Goal: Information Seeking & Learning: Learn about a topic

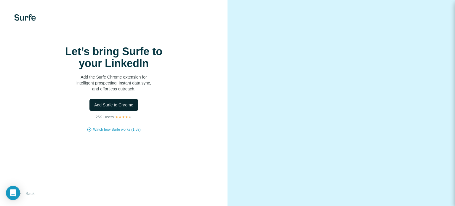
click at [120, 111] on button "Add Surfe to Chrome" at bounding box center [114, 105] width 49 height 12
click at [192, 77] on div "Let’s bring Surfe to your LinkedIn Add the Surfe Chrome extension for intellige…" at bounding box center [114, 89] width 204 height 87
click at [28, 192] on button "Back" at bounding box center [26, 193] width 25 height 11
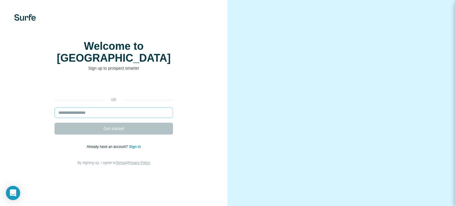
drag, startPoint x: 132, startPoint y: 141, endPoint x: 119, endPoint y: 123, distance: 21.7
click at [132, 135] on form "Get started" at bounding box center [114, 120] width 119 height 27
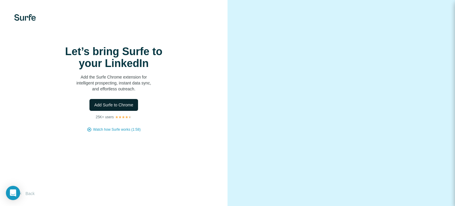
click at [125, 108] on span "Add Surfe to Chrome" at bounding box center [113, 105] width 39 height 6
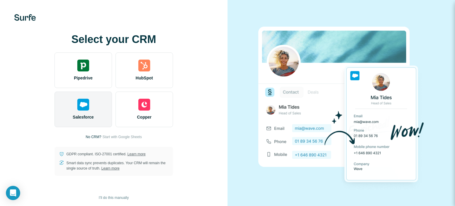
click at [87, 103] on img at bounding box center [83, 105] width 12 height 12
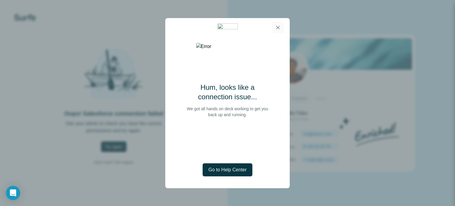
click at [274, 25] on button "button" at bounding box center [278, 28] width 12 height 12
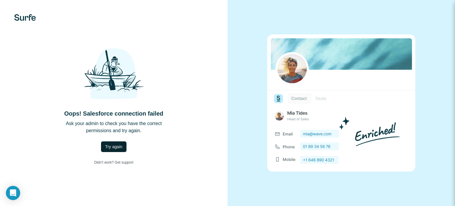
click at [119, 145] on span "Try again" at bounding box center [113, 147] width 17 height 6
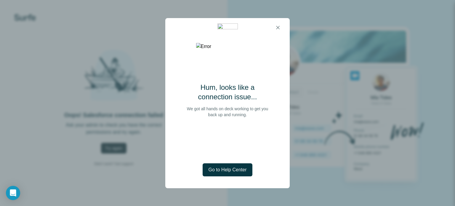
click at [279, 24] on button "button" at bounding box center [278, 28] width 12 height 12
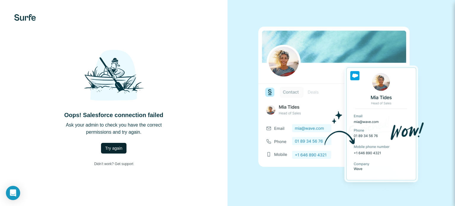
click at [32, 22] on div "Oops! Salesforce connection failed Ask your admin to check you have the correct…" at bounding box center [114, 104] width 228 height 209
drag, startPoint x: 58, startPoint y: 41, endPoint x: 59, endPoint y: 37, distance: 3.7
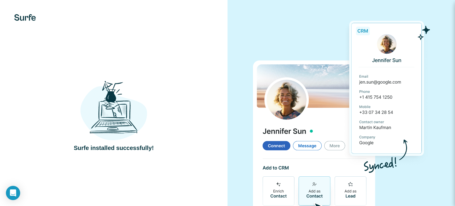
click at [114, 119] on img at bounding box center [113, 110] width 67 height 62
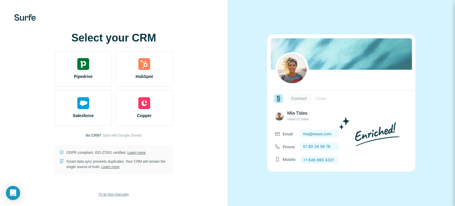
click at [123, 195] on span "I’ll do this manually" at bounding box center [114, 194] width 30 height 5
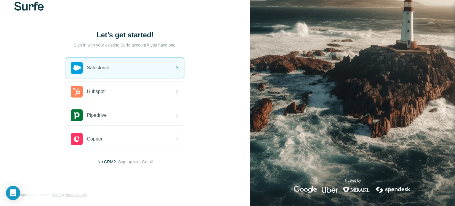
scroll to position [13, 0]
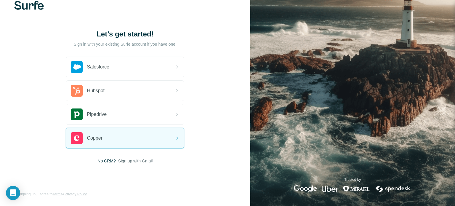
click at [138, 161] on span "Sign up with Gmail" at bounding box center [135, 161] width 35 height 6
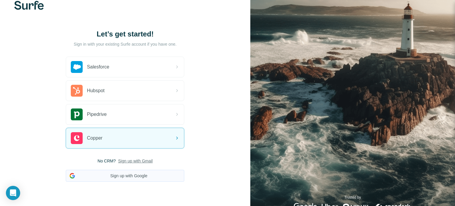
click at [133, 175] on button "Sign up with Google" at bounding box center [125, 176] width 119 height 12
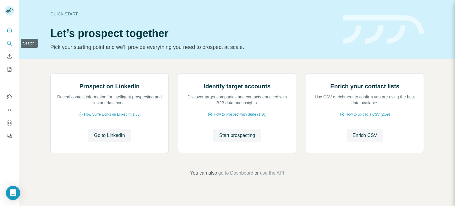
click at [11, 43] on icon "Search" at bounding box center [10, 43] width 6 height 6
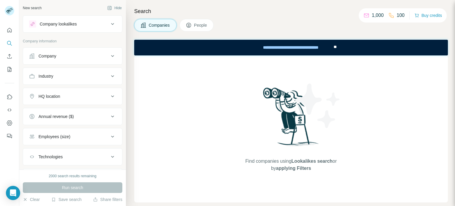
click at [155, 27] on span "Companies" at bounding box center [160, 25] width 22 height 6
click at [9, 41] on icon "Search" at bounding box center [9, 43] width 4 height 4
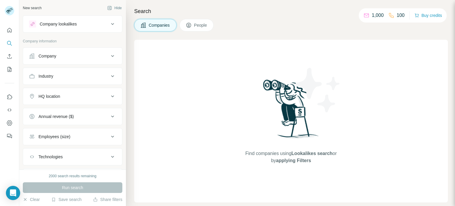
click at [163, 27] on span "Companies" at bounding box center [160, 25] width 22 height 6
click at [143, 13] on h4 "Search" at bounding box center [291, 11] width 314 height 8
click at [146, 10] on h4 "Search" at bounding box center [291, 11] width 314 height 8
click at [161, 9] on h4 "Search" at bounding box center [291, 11] width 314 height 8
click at [138, 13] on h4 "Search" at bounding box center [291, 11] width 314 height 8
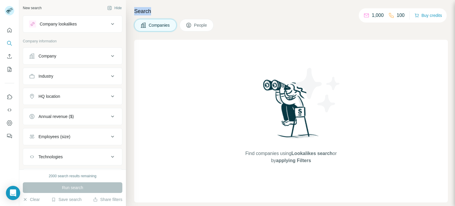
click at [138, 13] on h4 "Search" at bounding box center [291, 11] width 314 height 8
click at [257, 99] on div "Find companies using Lookalikes search or by applying Filters" at bounding box center [291, 121] width 107 height 163
click at [92, 58] on div "Company" at bounding box center [69, 56] width 80 height 6
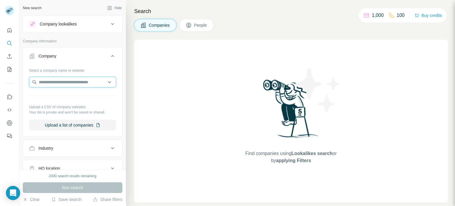
click at [67, 85] on input "text" at bounding box center [72, 82] width 87 height 11
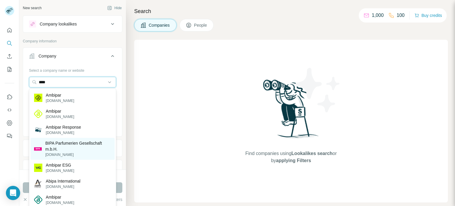
type input "****"
click at [80, 145] on p "BIPA Parfumerien Gesellschaft m.b.H." at bounding box center [78, 146] width 66 height 12
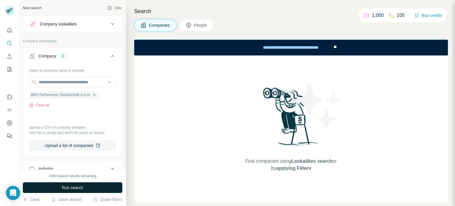
click at [82, 187] on span "Run search" at bounding box center [72, 188] width 21 height 6
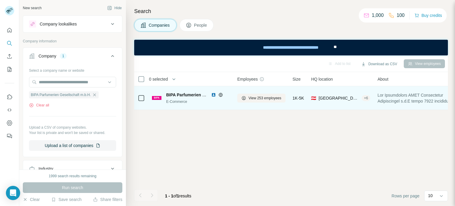
click at [184, 94] on span "BIPA Parfumerien Gesellschaft m.b.H." at bounding box center [203, 95] width 74 height 5
click at [270, 98] on span "View 253 employees" at bounding box center [265, 97] width 33 height 5
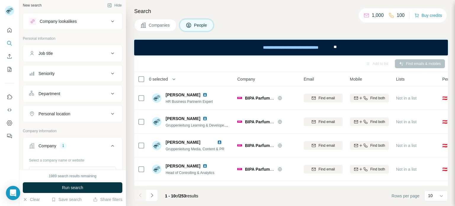
scroll to position [6, 0]
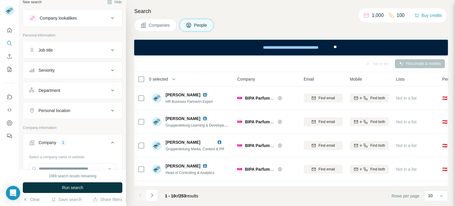
click at [81, 51] on div "Job title" at bounding box center [69, 50] width 80 height 6
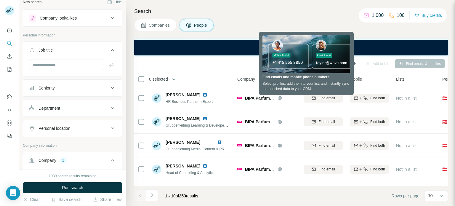
click at [93, 90] on div "Seniority" at bounding box center [69, 88] width 80 height 6
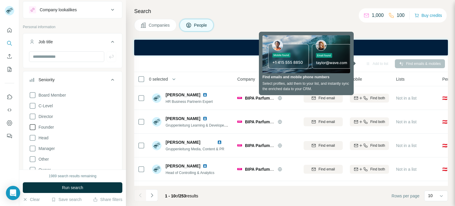
scroll to position [15, 0]
click at [34, 136] on icon at bounding box center [32, 136] width 7 height 7
click at [32, 147] on icon at bounding box center [32, 147] width 7 height 7
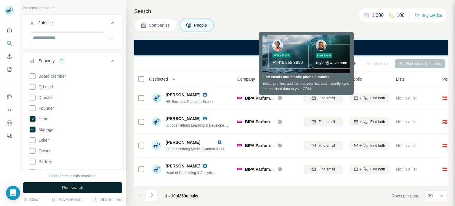
scroll to position [37, 0]
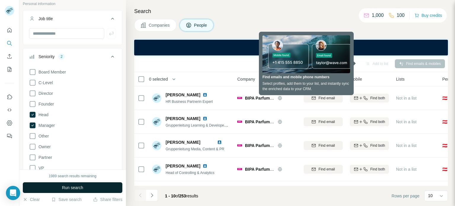
click at [86, 187] on button "Run search" at bounding box center [73, 187] width 100 height 11
